Goal: Entertainment & Leisure: Consume media (video, audio)

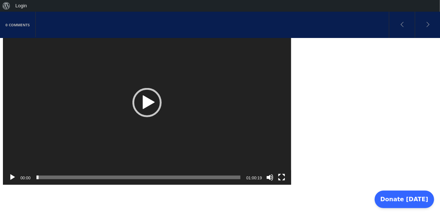
scroll to position [254, 0]
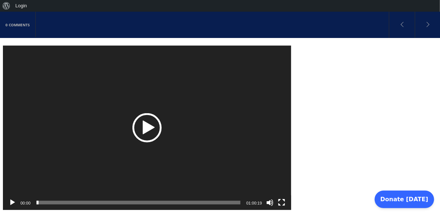
click at [146, 116] on div "Play" at bounding box center [147, 127] width 29 height 29
click at [284, 199] on button "Fullscreen" at bounding box center [281, 202] width 7 height 7
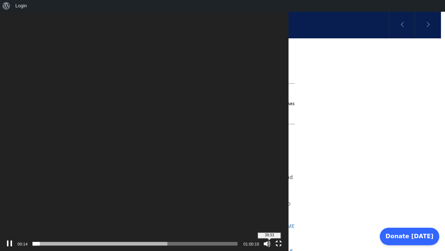
click at [238, 214] on span "39:33" at bounding box center [136, 244] width 204 height 4
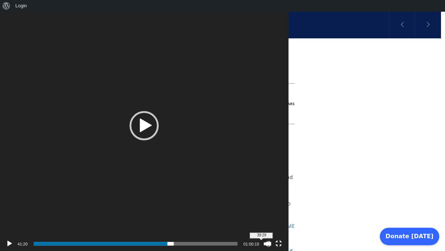
click at [238, 214] on span "39:29" at bounding box center [136, 244] width 204 height 4
click at [238, 214] on span "38:31" at bounding box center [136, 244] width 204 height 4
click at [238, 214] on span "37:21" at bounding box center [136, 244] width 204 height 4
click at [234, 200] on video "[URL][DOMAIN_NAME]" at bounding box center [144, 125] width 288 height 251
click at [283, 214] on button "Fullscreen" at bounding box center [278, 243] width 7 height 7
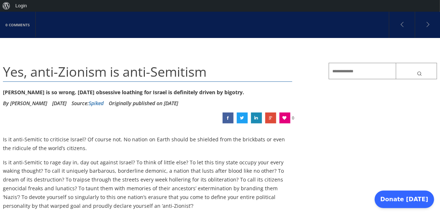
scroll to position [45, 0]
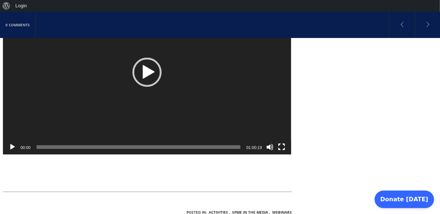
scroll to position [316, 0]
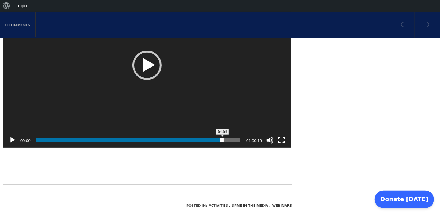
click at [223, 138] on span "54:58" at bounding box center [139, 140] width 204 height 4
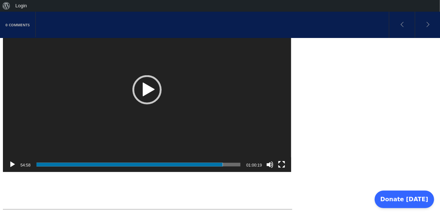
scroll to position [284, 0]
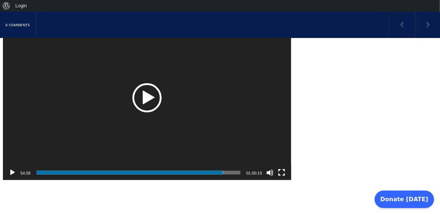
click at [153, 88] on div "Play" at bounding box center [147, 97] width 29 height 29
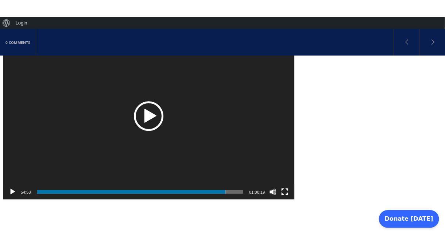
scroll to position [276, 0]
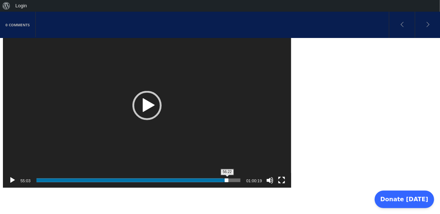
drag, startPoint x: 222, startPoint y: 168, endPoint x: 238, endPoint y: 172, distance: 16.7
click at [238, 173] on div "56:22" at bounding box center [139, 180] width 204 height 15
click at [282, 177] on button "Fullscreen" at bounding box center [281, 180] width 7 height 7
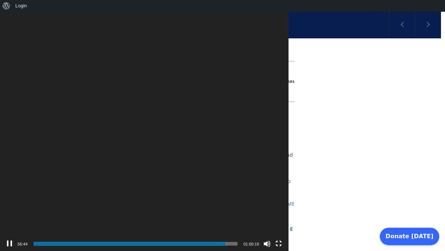
click at [283, 214] on button "Fullscreen" at bounding box center [278, 243] width 7 height 7
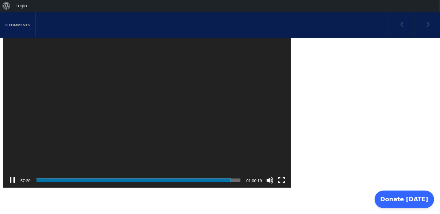
click at [153, 110] on video "[URL][DOMAIN_NAME]" at bounding box center [147, 105] width 288 height 164
drag, startPoint x: 282, startPoint y: 168, endPoint x: 269, endPoint y: 195, distance: 29.1
click at [282, 177] on button "Fullscreen" at bounding box center [281, 180] width 7 height 7
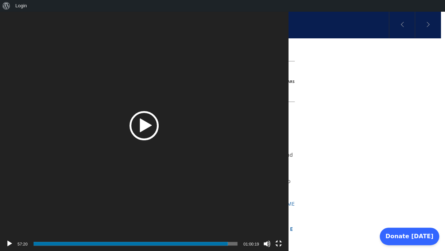
click at [159, 128] on div "Play" at bounding box center [144, 125] width 29 height 29
click at [283, 214] on button "Fullscreen" at bounding box center [278, 243] width 7 height 7
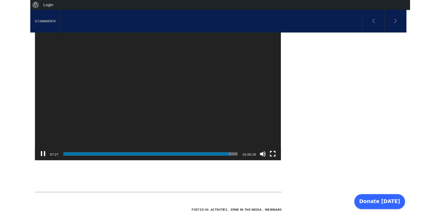
scroll to position [440, 0]
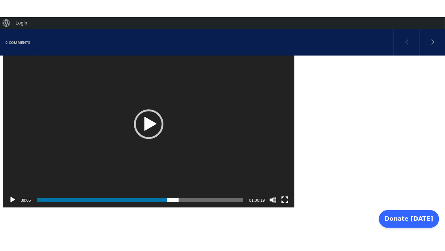
scroll to position [289, 0]
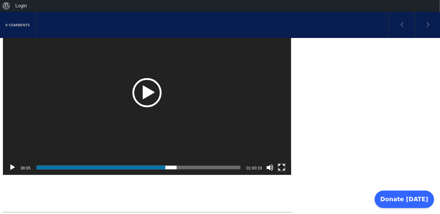
drag, startPoint x: 281, startPoint y: 157, endPoint x: 162, endPoint y: 183, distance: 121.8
click at [277, 160] on div "Video Player" at bounding box center [282, 167] width 12 height 15
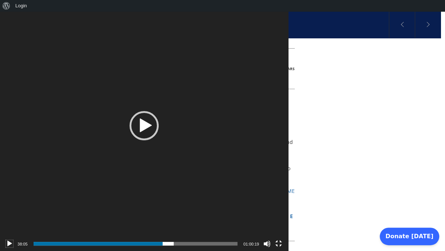
click at [10, 214] on button "Play" at bounding box center [9, 243] width 7 height 7
drag, startPoint x: 424, startPoint y: 206, endPoint x: 424, endPoint y: 192, distance: 14.2
click at [288, 0] on div "[URL][DOMAIN_NAME] 38:14 26:52 01:00:19 Use Up/Down Arrow keys to increase or d…" at bounding box center [144, 0] width 288 height 0
click at [283, 214] on button "Fullscreen" at bounding box center [278, 243] width 7 height 7
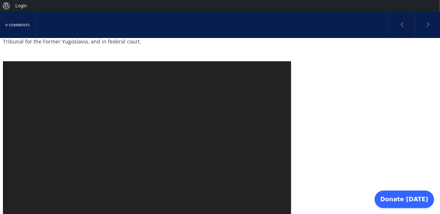
scroll to position [260, 0]
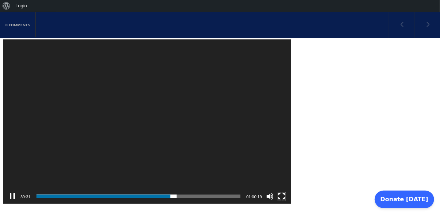
click at [279, 193] on button "Fullscreen" at bounding box center [281, 196] width 7 height 7
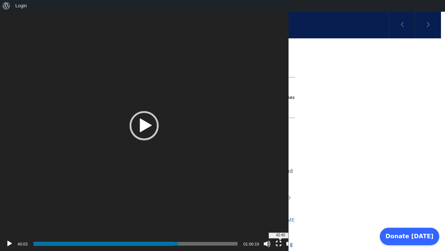
click at [238, 214] on span "42:40" at bounding box center [136, 244] width 204 height 4
click at [283, 214] on button "Fullscreen" at bounding box center [278, 243] width 7 height 7
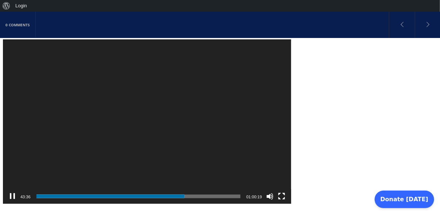
drag, startPoint x: 284, startPoint y: 184, endPoint x: 290, endPoint y: 222, distance: 38.8
click at [284, 193] on button "Fullscreen" at bounding box center [281, 196] width 7 height 7
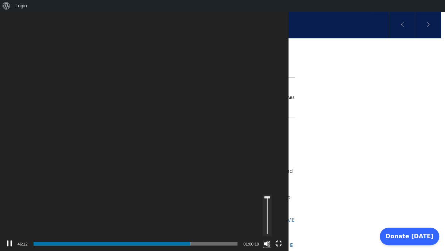
click at [271, 214] on button "Mute" at bounding box center [267, 243] width 7 height 7
click at [271, 214] on button "Unmute" at bounding box center [267, 243] width 7 height 7
click at [283, 214] on button "Fullscreen" at bounding box center [278, 243] width 7 height 7
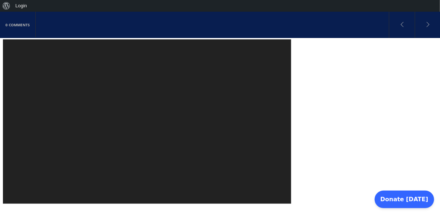
drag, startPoint x: 331, startPoint y: 72, endPoint x: 326, endPoint y: 77, distance: 7.2
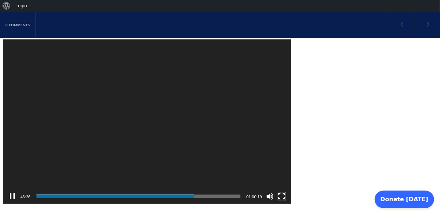
click at [282, 193] on button "Fullscreen" at bounding box center [281, 196] width 7 height 7
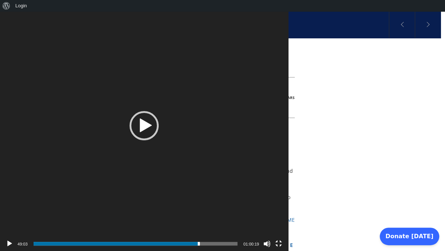
click at [238, 214] on span "48:27" at bounding box center [136, 244] width 204 height 4
click at [283, 214] on button "Fullscreen" at bounding box center [278, 243] width 7 height 7
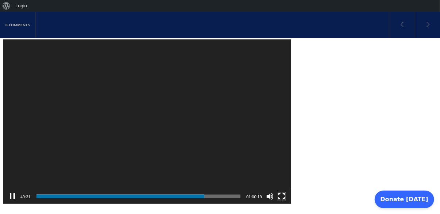
click at [280, 193] on button "Fullscreen" at bounding box center [281, 196] width 7 height 7
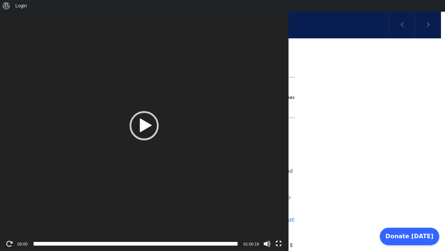
click at [283, 214] on button "Fullscreen" at bounding box center [278, 243] width 7 height 7
